Goal: Use online tool/utility: Utilize a website feature to perform a specific function

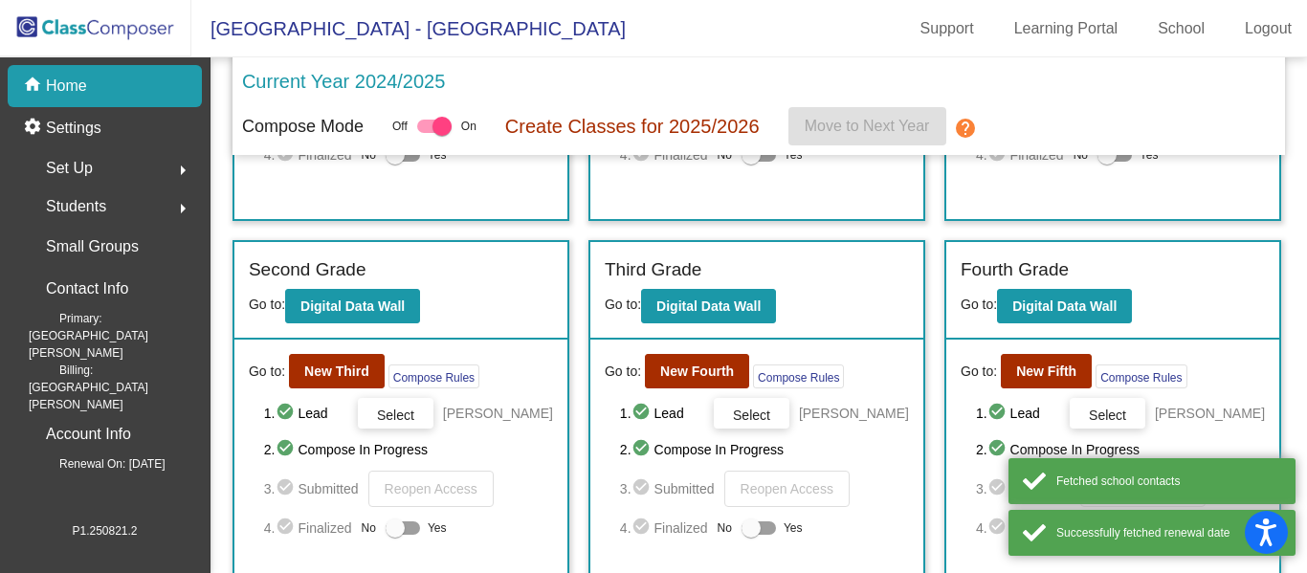
scroll to position [312, 0]
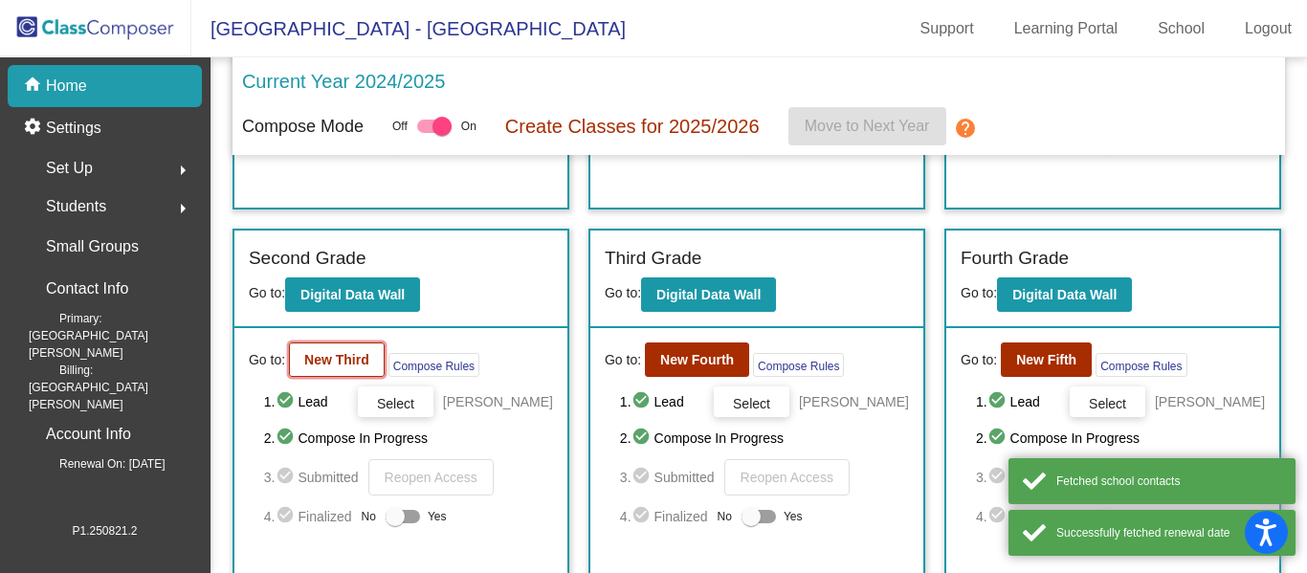
click at [339, 361] on b "New Third" at bounding box center [336, 359] width 65 height 15
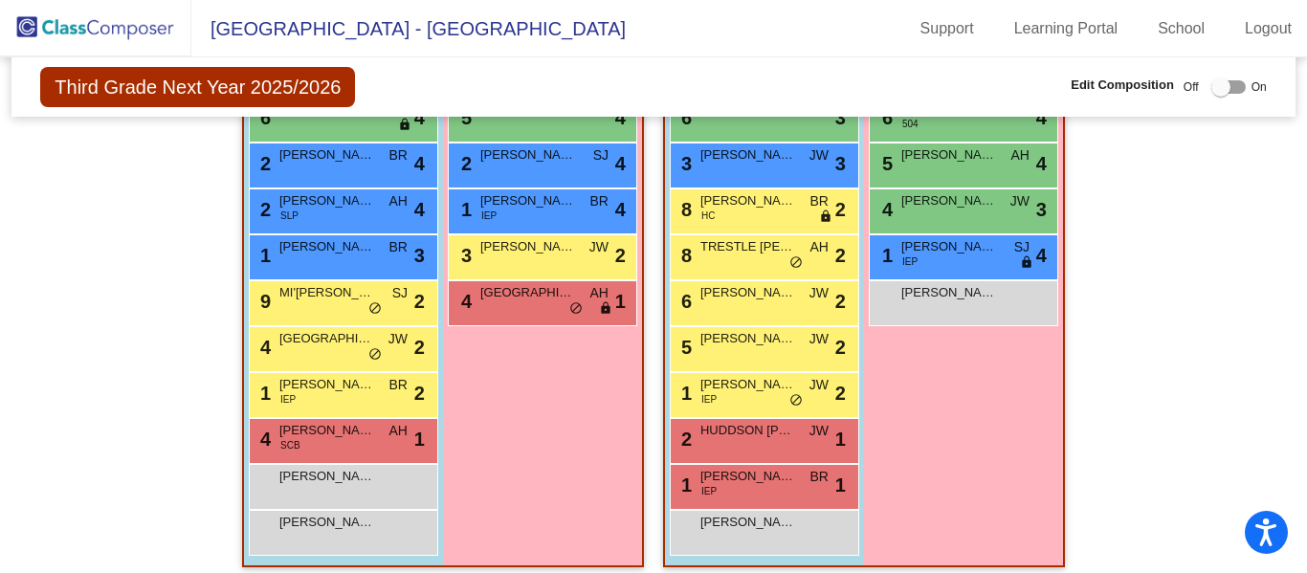
scroll to position [730, 0]
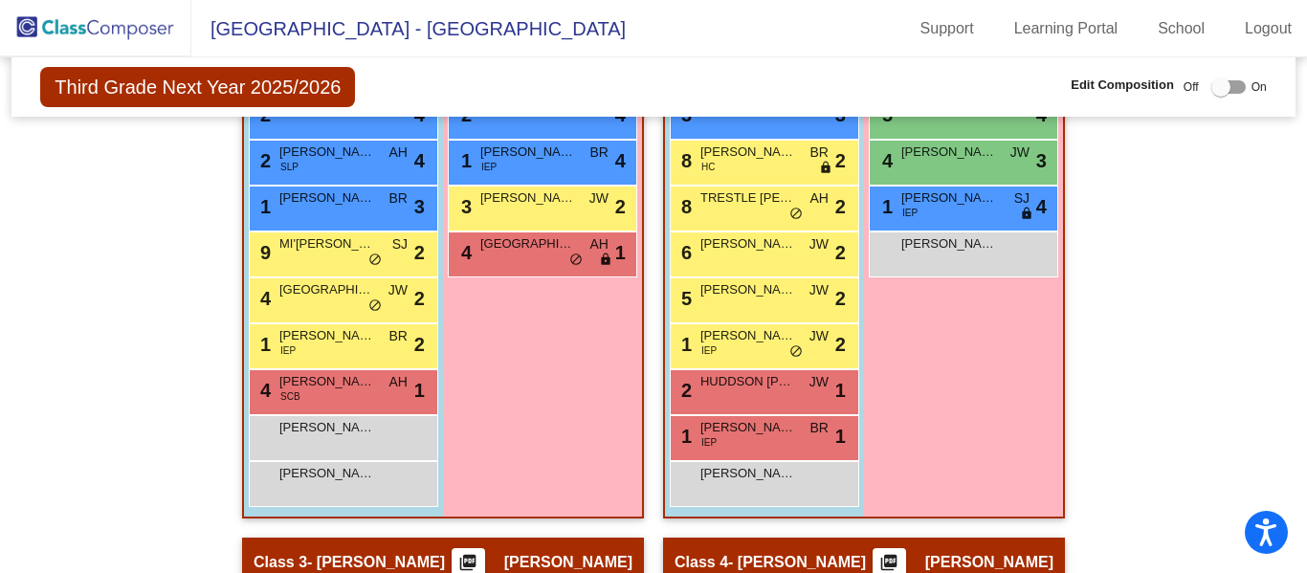
click at [58, 33] on img at bounding box center [95, 28] width 191 height 56
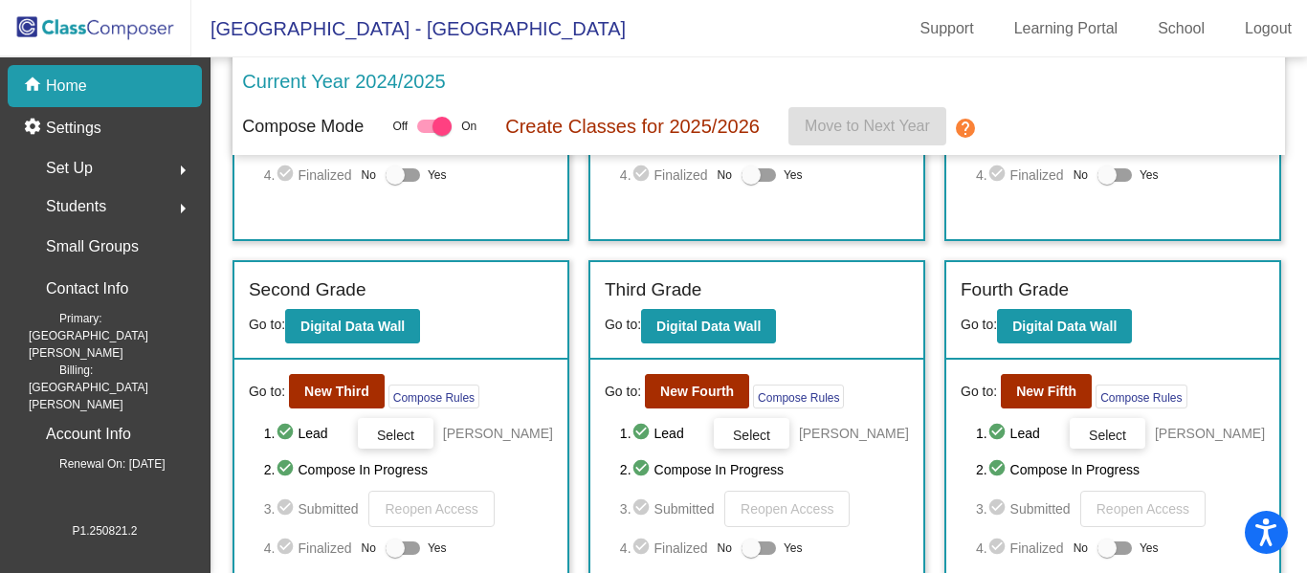
scroll to position [279, 0]
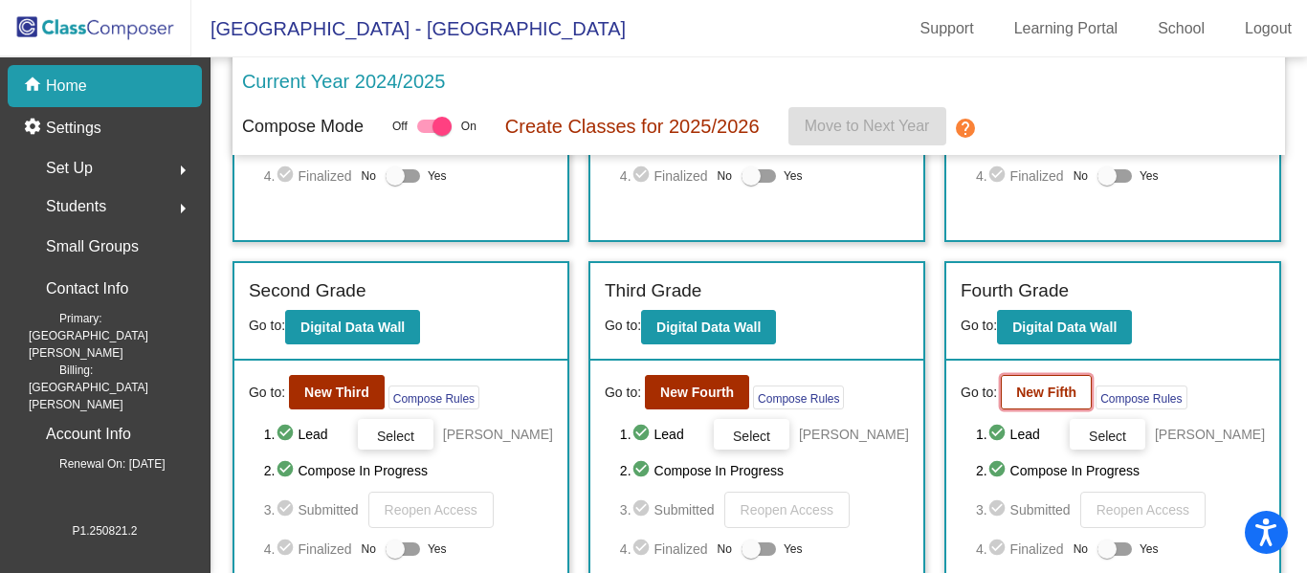
click at [1016, 399] on b "New Fifth" at bounding box center [1046, 392] width 60 height 15
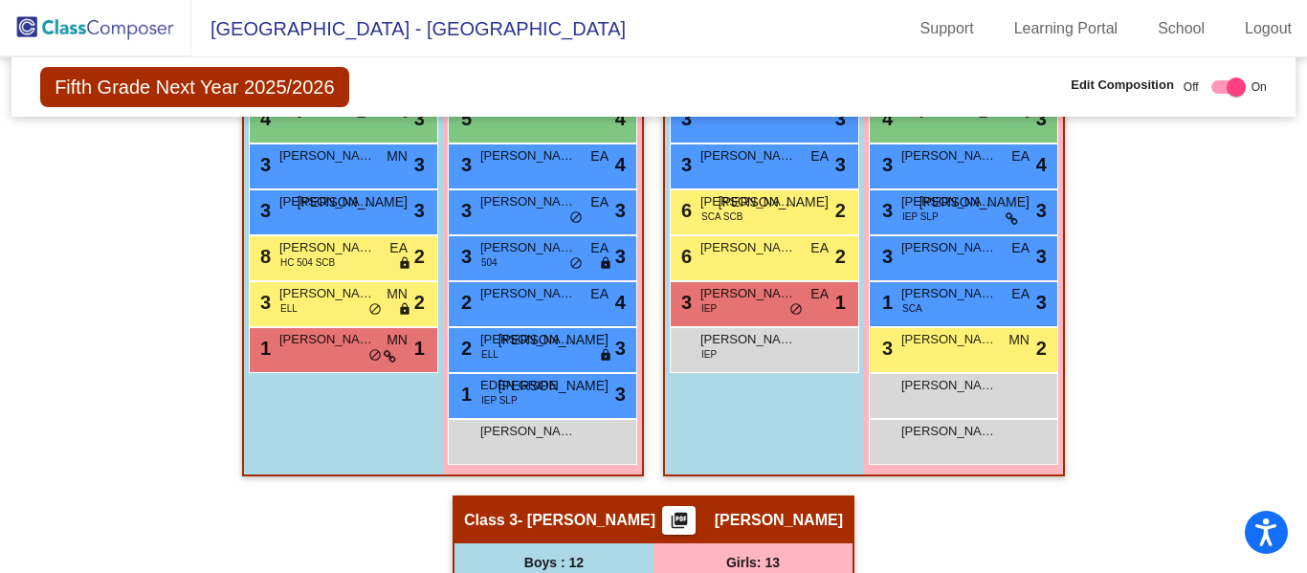
scroll to position [744, 0]
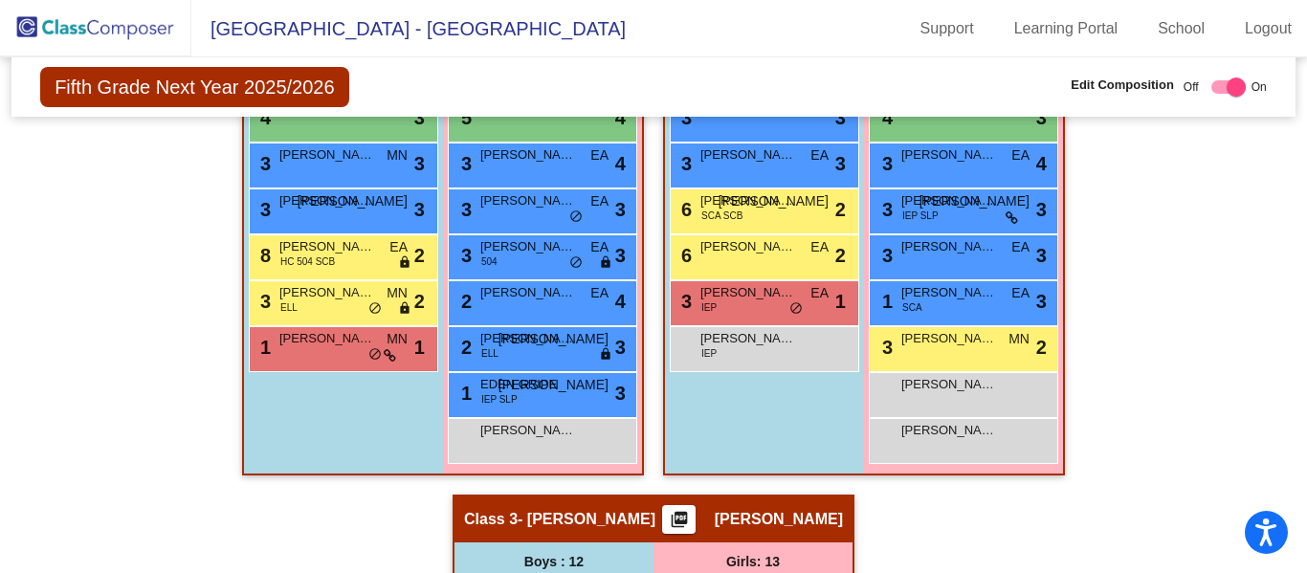
click at [102, 23] on img at bounding box center [95, 28] width 191 height 56
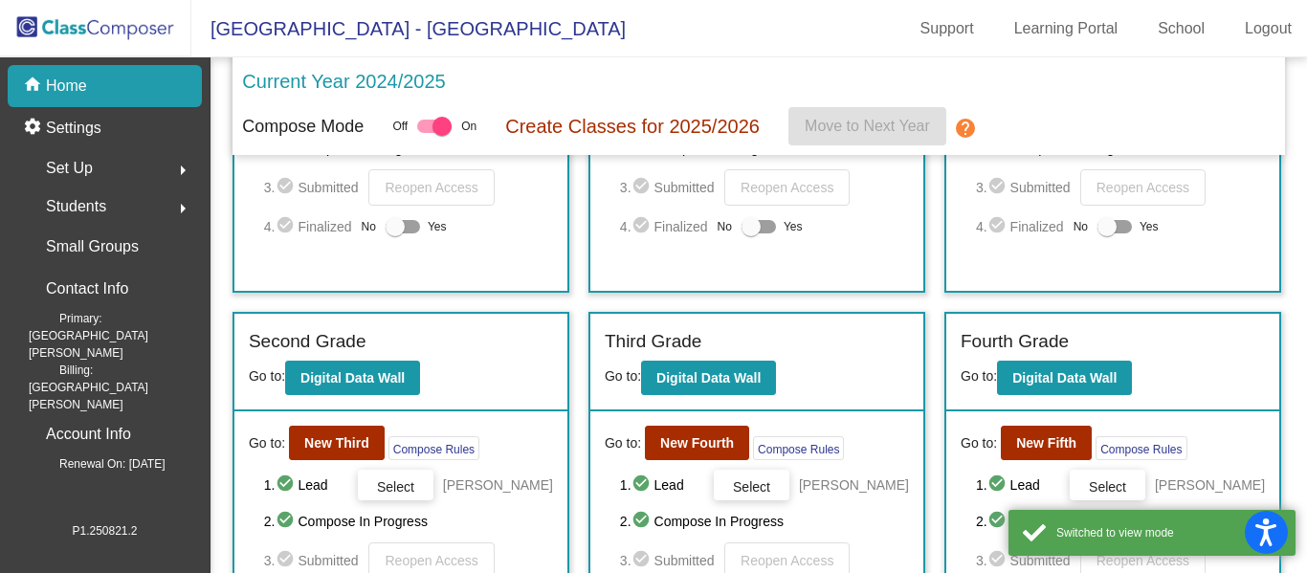
scroll to position [230, 0]
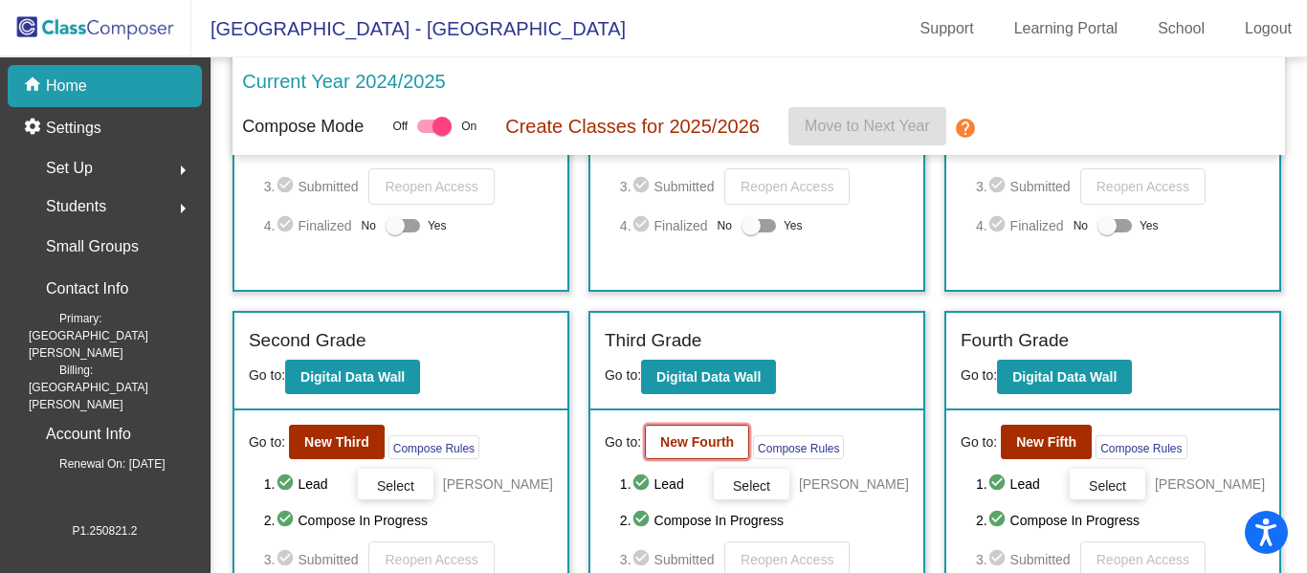
click at [675, 446] on b "New Fourth" at bounding box center [697, 441] width 74 height 15
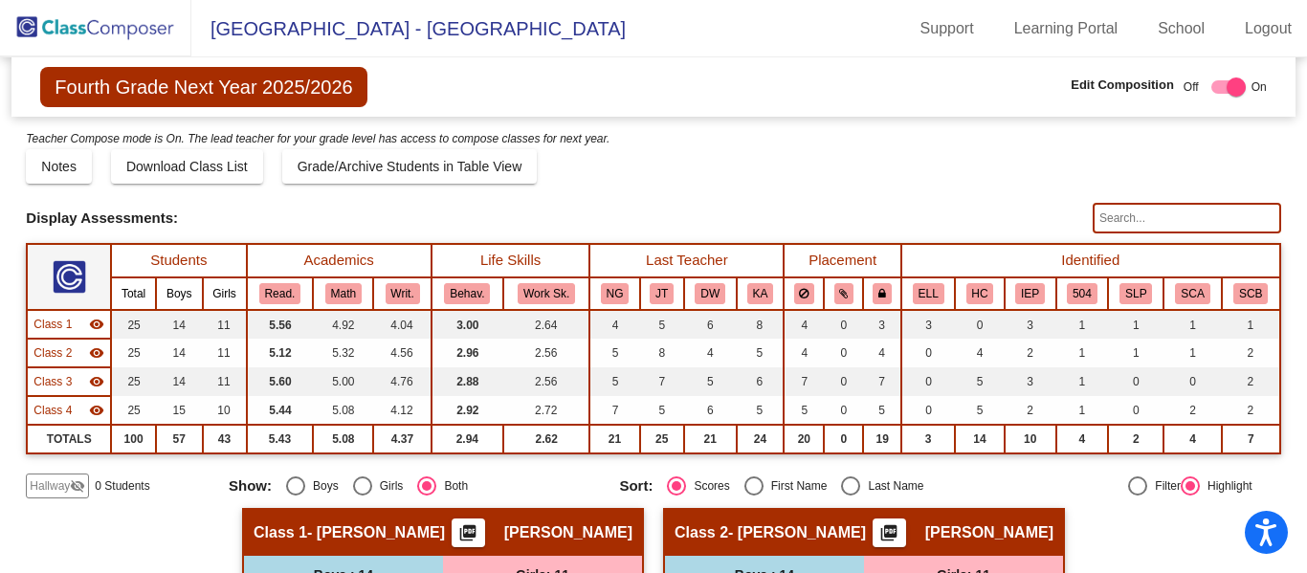
click at [94, 28] on img at bounding box center [95, 28] width 191 height 56
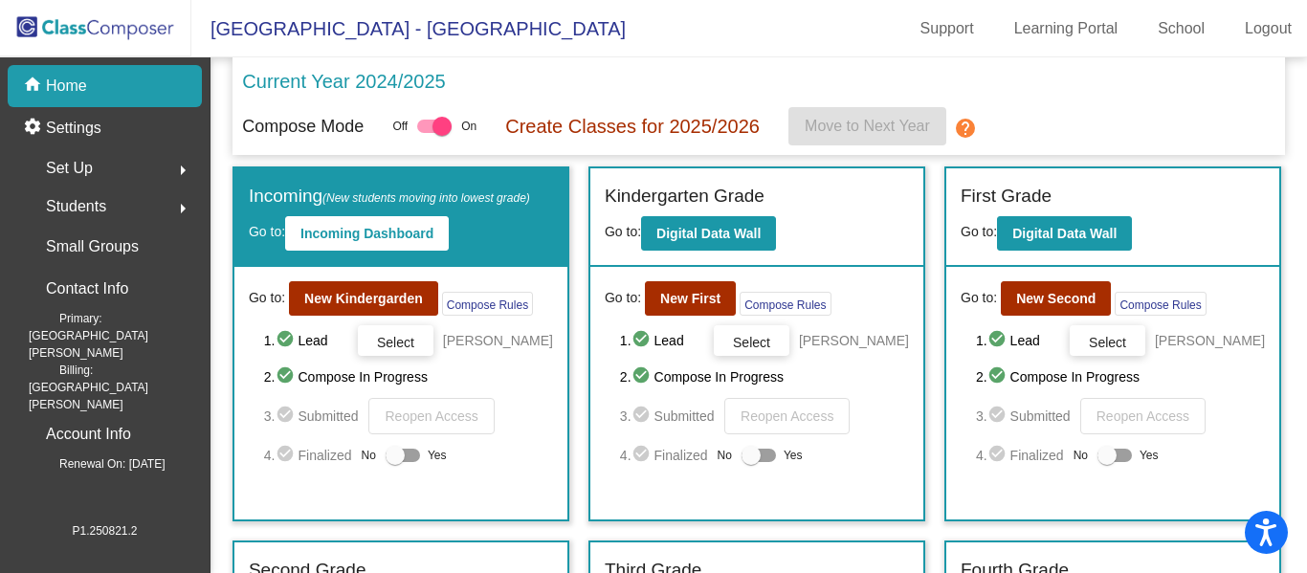
scroll to position [458, 0]
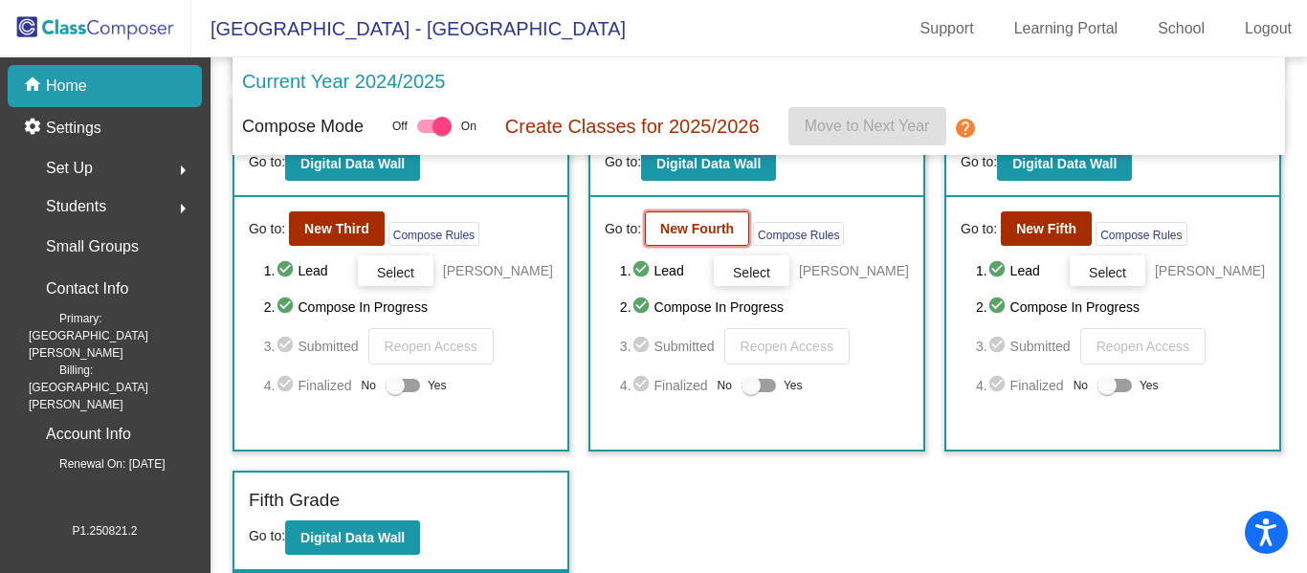
click at [675, 229] on button "New Fourth" at bounding box center [697, 228] width 104 height 34
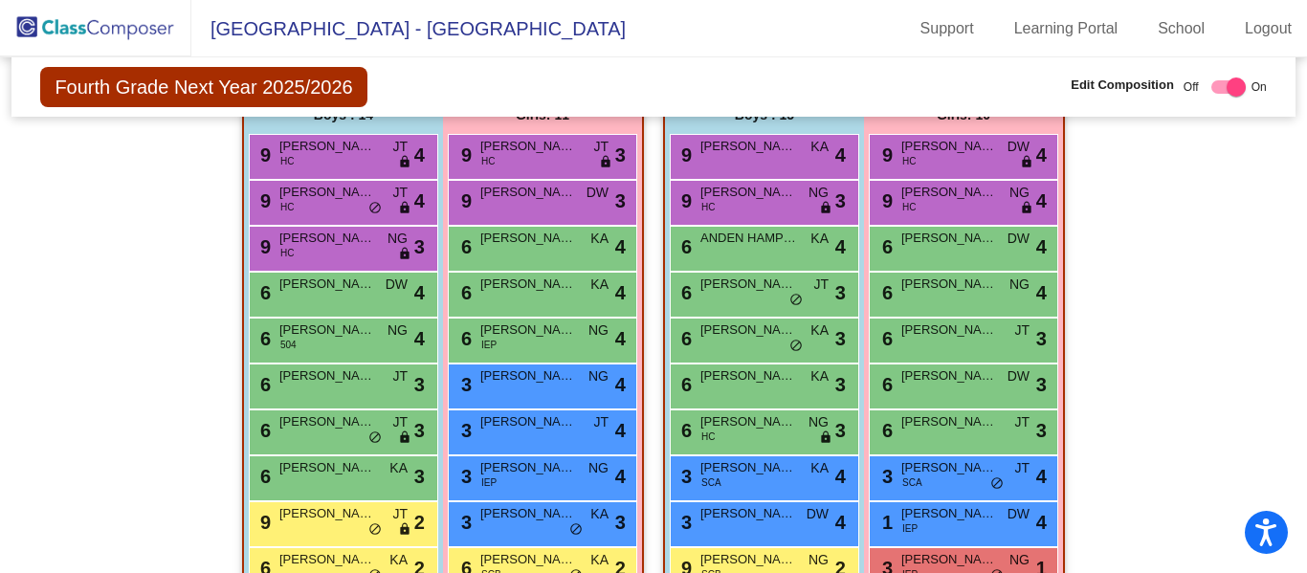
scroll to position [1222, 0]
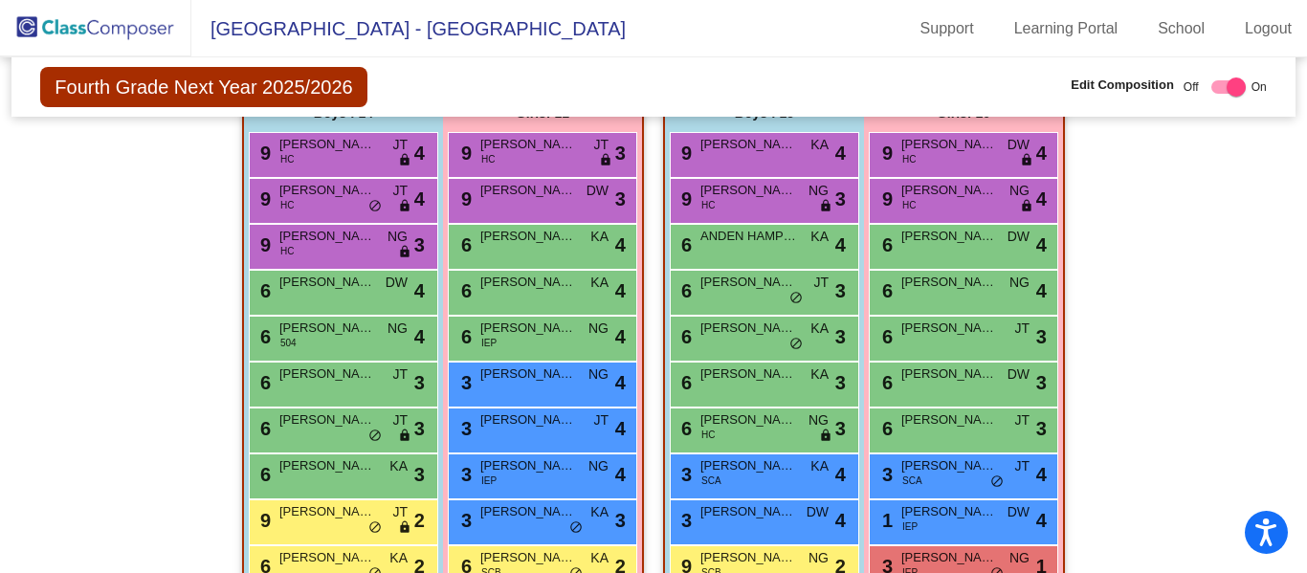
click at [70, 13] on img at bounding box center [95, 28] width 191 height 56
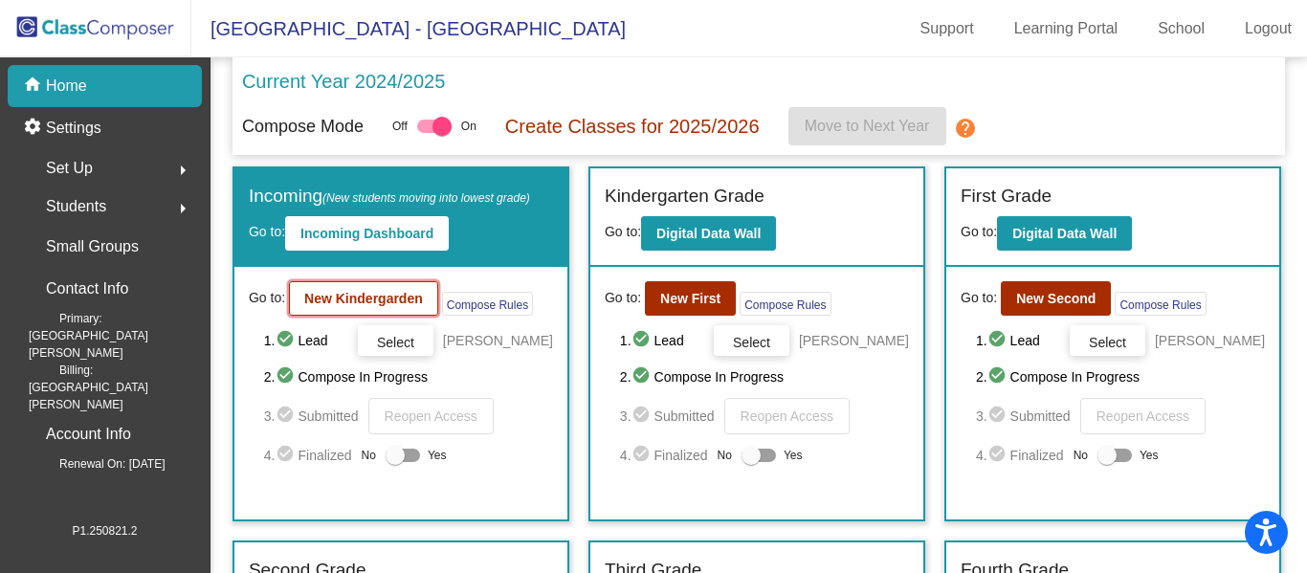
click at [361, 296] on b "New Kindergarden" at bounding box center [363, 298] width 119 height 15
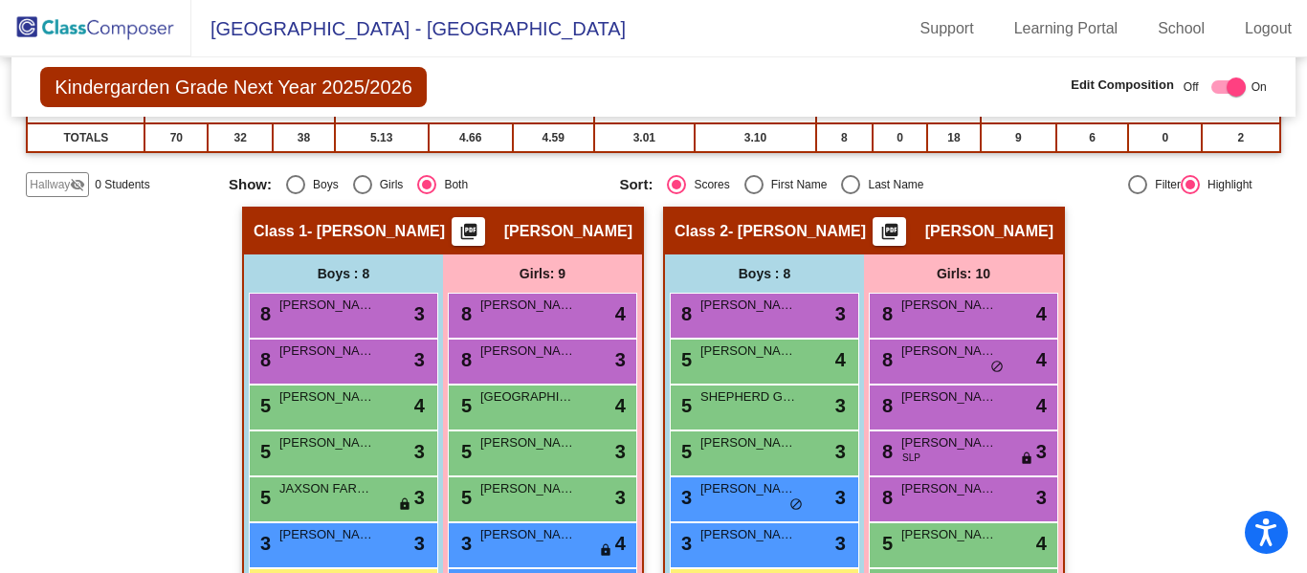
scroll to position [247, 0]
